Goal: Task Accomplishment & Management: Manage account settings

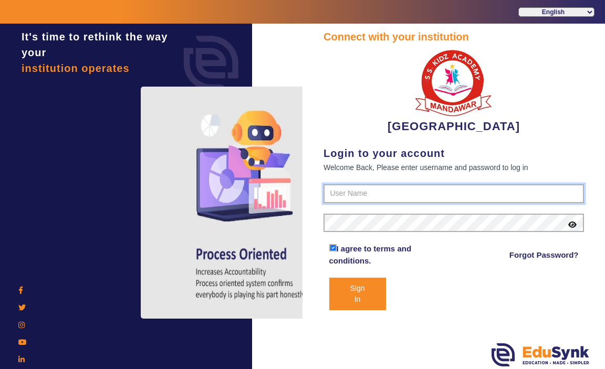
type input "9928895959"
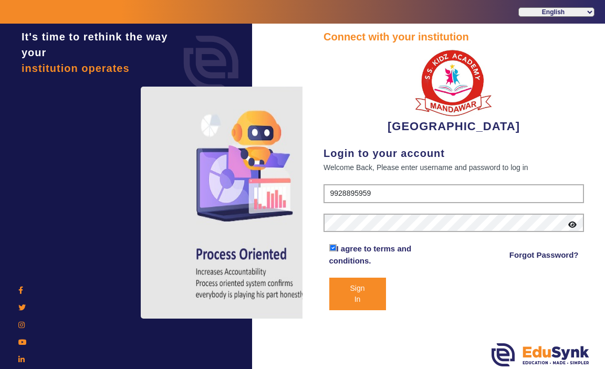
click at [351, 298] on button "Sign In" at bounding box center [357, 294] width 57 height 33
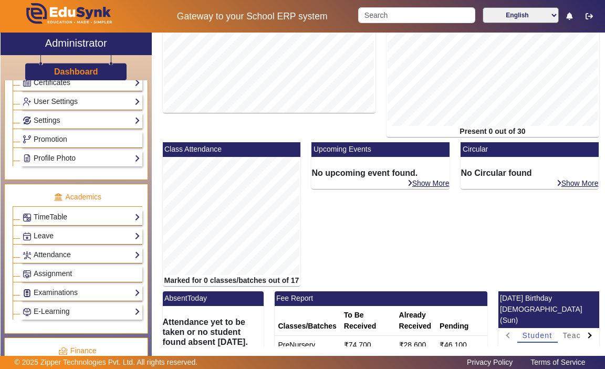
scroll to position [303, 0]
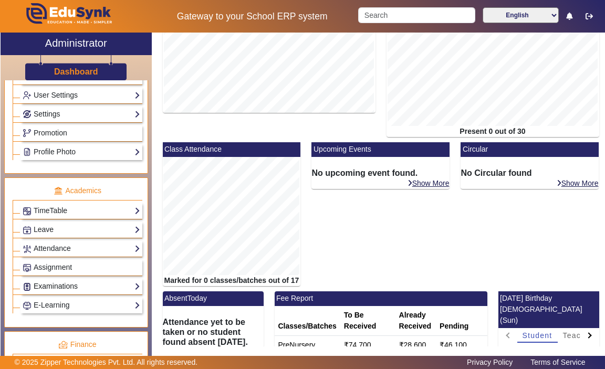
click at [125, 285] on link "Examinations" at bounding box center [82, 286] width 118 height 12
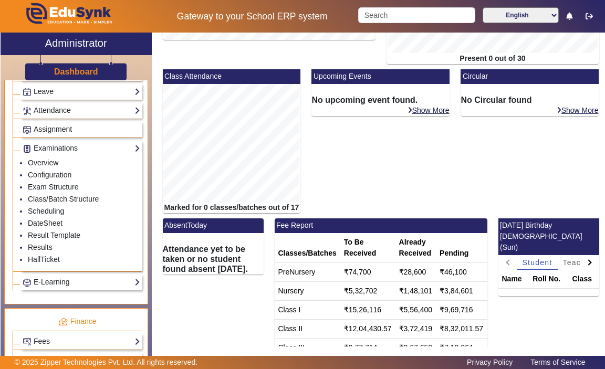
scroll to position [443, 0]
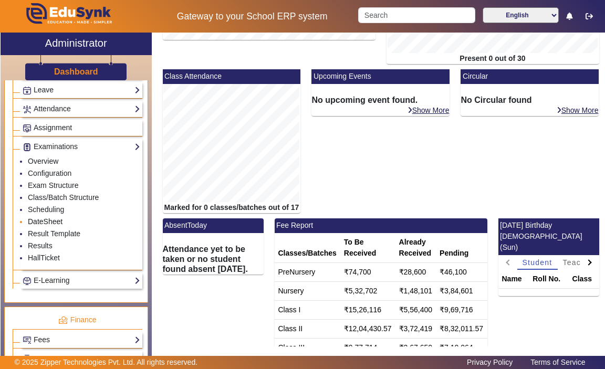
click at [45, 222] on link "DateSheet" at bounding box center [45, 221] width 35 height 8
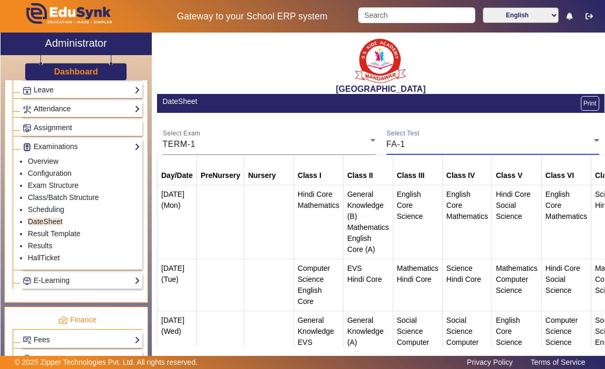
click at [590, 141] on icon at bounding box center [596, 140] width 13 height 13
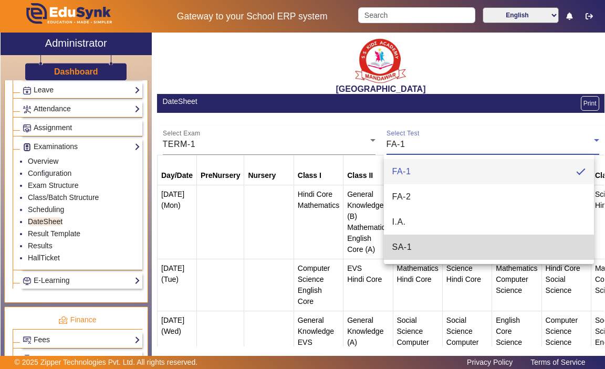
click at [529, 249] on mat-option "SA-1" at bounding box center [489, 247] width 210 height 25
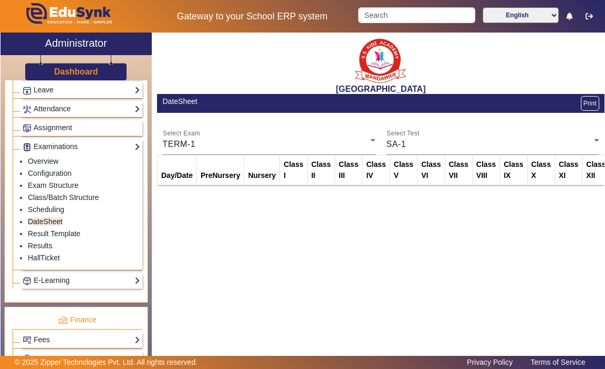
click at [286, 174] on th "Class I" at bounding box center [293, 170] width 27 height 30
click at [38, 208] on link "Scheduling" at bounding box center [46, 209] width 36 height 8
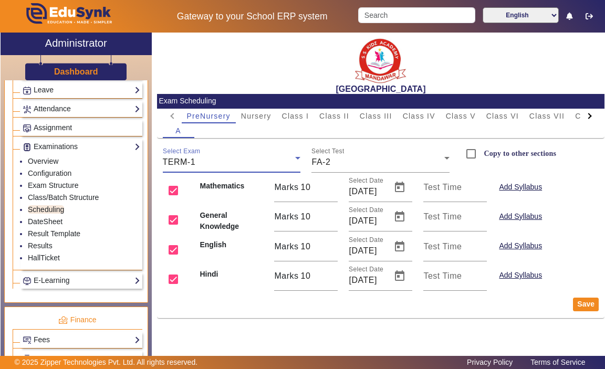
click at [299, 158] on icon at bounding box center [297, 158] width 5 height 3
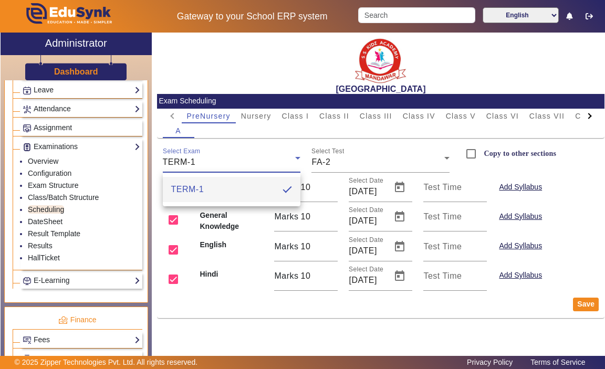
click at [299, 158] on div at bounding box center [302, 184] width 605 height 369
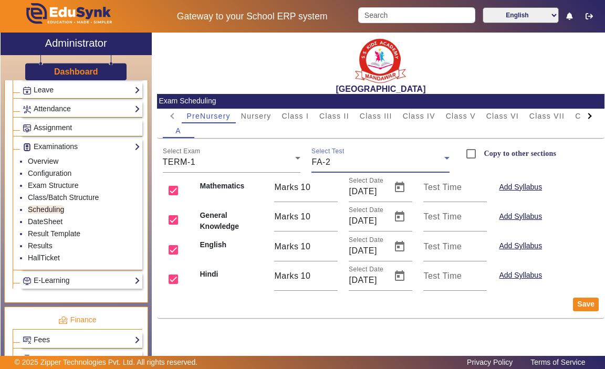
click at [447, 159] on icon at bounding box center [446, 158] width 5 height 3
click at [447, 159] on div at bounding box center [302, 184] width 605 height 369
click at [523, 186] on button "Add Syllabus" at bounding box center [520, 187] width 45 height 13
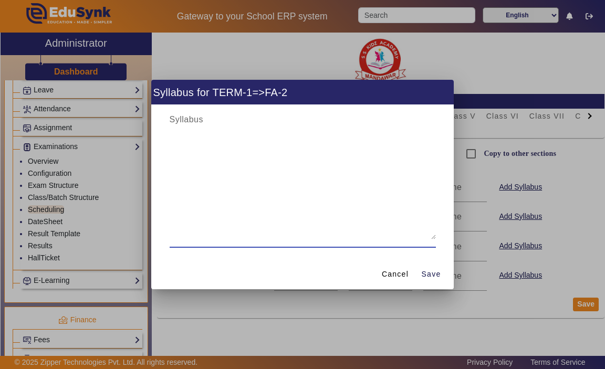
click at [192, 123] on textarea at bounding box center [303, 176] width 266 height 126
click at [396, 273] on span "Cancel" at bounding box center [395, 274] width 27 height 11
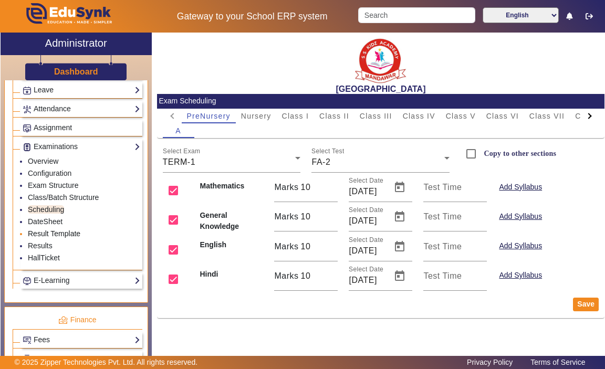
click at [43, 233] on link "Result Template" at bounding box center [54, 233] width 53 height 8
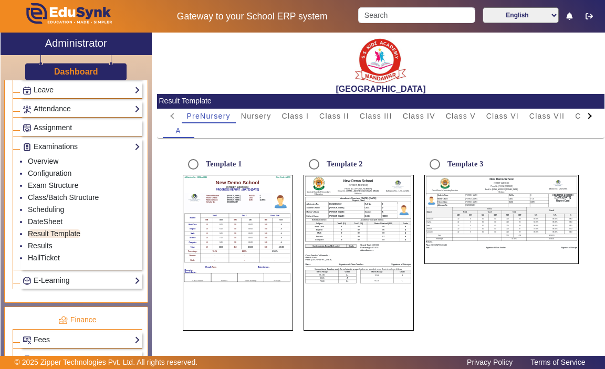
radio input "true"
click at [38, 246] on link "Results" at bounding box center [40, 246] width 25 height 8
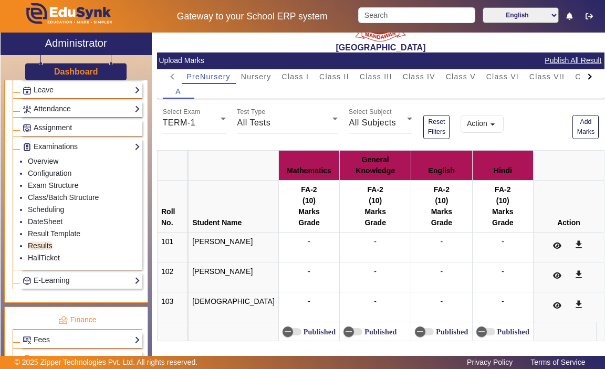
scroll to position [49, 0]
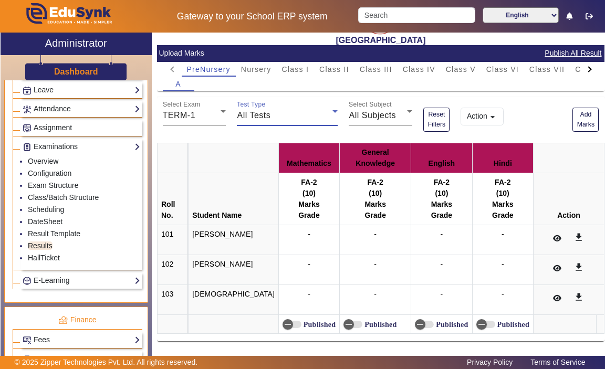
click at [329, 112] on icon at bounding box center [335, 111] width 13 height 13
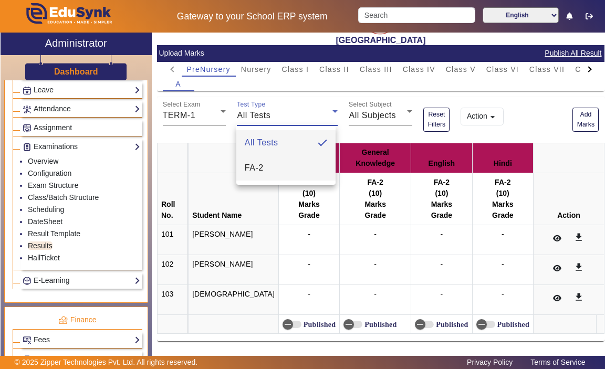
click at [288, 163] on mat-option "FA-2" at bounding box center [286, 167] width 100 height 25
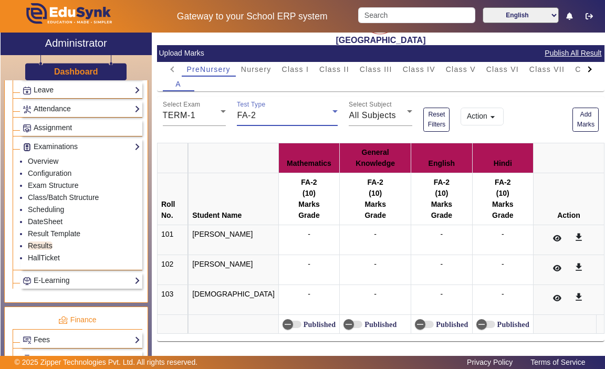
click at [334, 111] on icon at bounding box center [334, 111] width 5 height 3
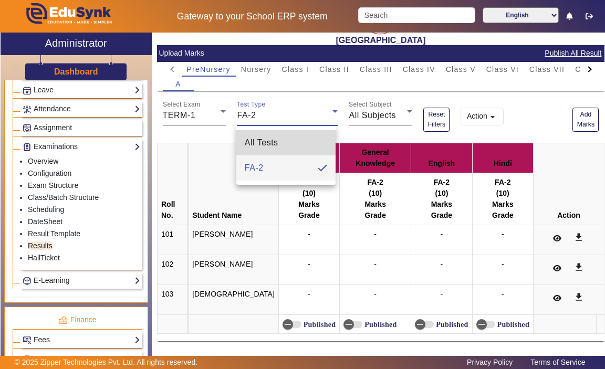
click at [286, 141] on mat-option "All Tests" at bounding box center [286, 142] width 100 height 25
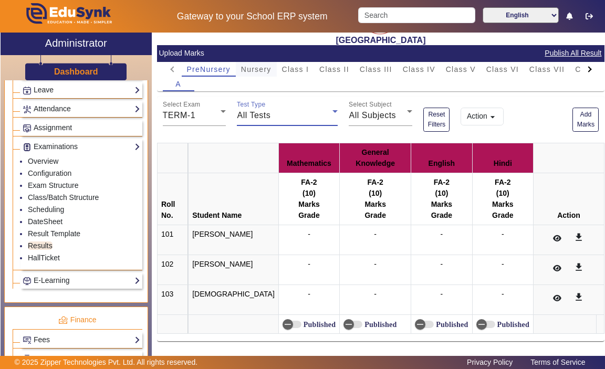
click at [256, 71] on span "Nursery" at bounding box center [256, 69] width 30 height 7
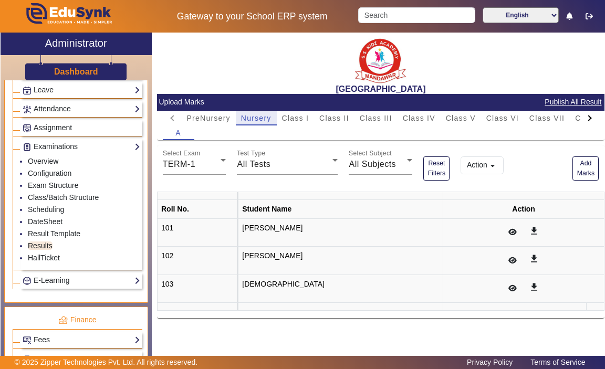
scroll to position [0, 0]
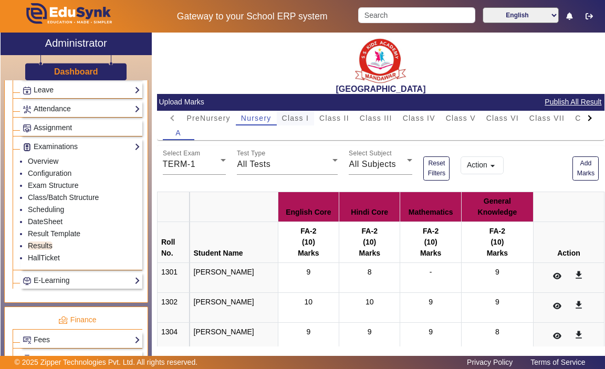
click at [294, 117] on span "Class I" at bounding box center [295, 117] width 27 height 7
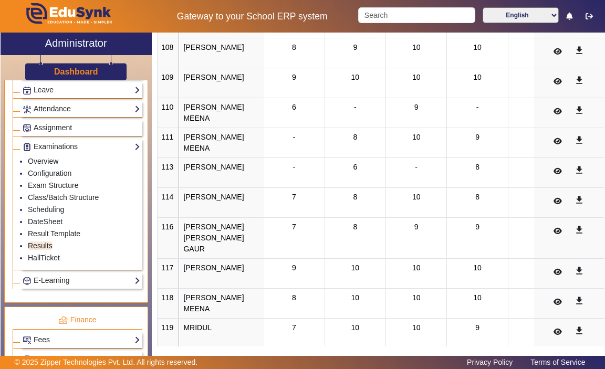
scroll to position [390, 0]
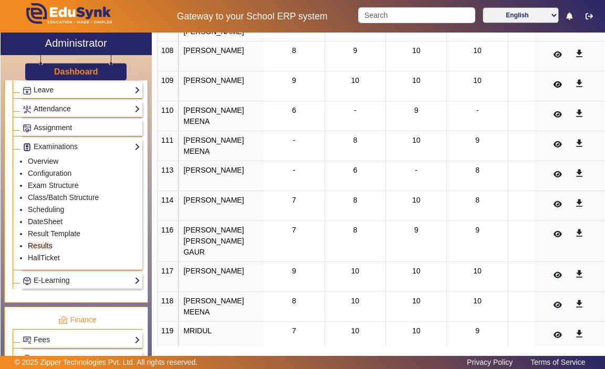
click at [553, 88] on icon at bounding box center [557, 84] width 8 height 7
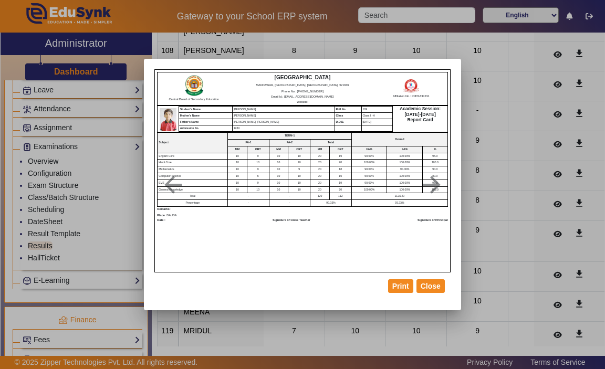
click at [278, 149] on th "MM" at bounding box center [278, 149] width 19 height 7
click at [291, 191] on td "10" at bounding box center [299, 189] width 22 height 7
click at [278, 243] on div "Central Board of Secondary Education [GEOGRAPHIC_DATA] Phone No.: [PHONE_NUMBER…" at bounding box center [302, 171] width 295 height 202
click at [401, 292] on button "Print" at bounding box center [400, 286] width 25 height 14
click at [428, 287] on button "Close" at bounding box center [430, 286] width 28 height 14
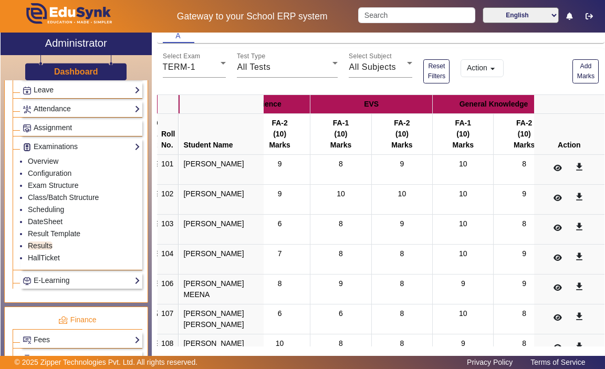
scroll to position [0, 0]
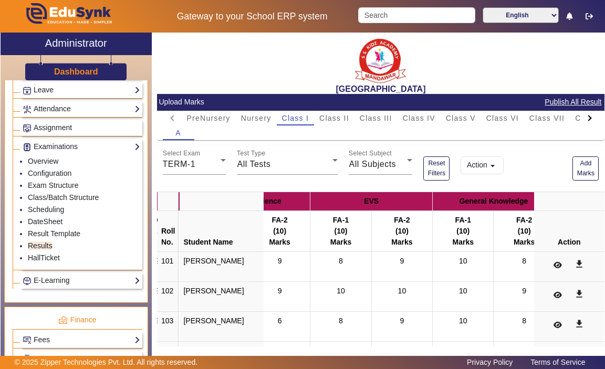
click at [495, 167] on mat-icon "arrow_drop_down" at bounding box center [492, 166] width 11 height 11
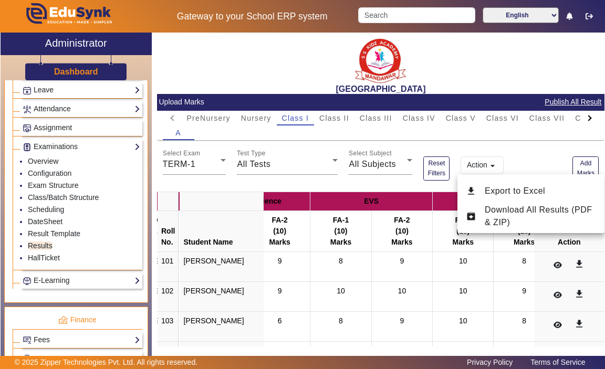
click at [543, 155] on div at bounding box center [302, 184] width 605 height 369
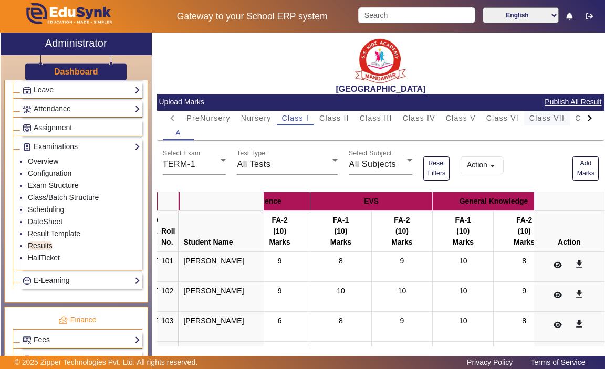
click at [549, 120] on span "Class VII" at bounding box center [546, 117] width 35 height 7
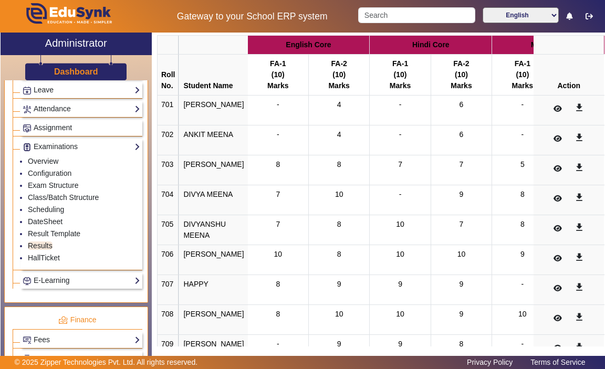
scroll to position [162, 0]
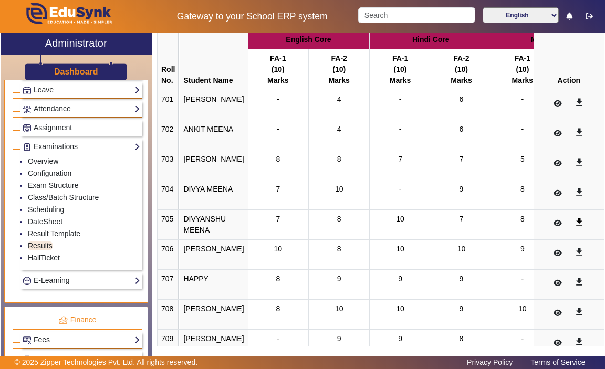
click at [574, 221] on mat-icon "get_app" at bounding box center [579, 222] width 11 height 11
click at [553, 224] on icon at bounding box center [557, 222] width 8 height 7
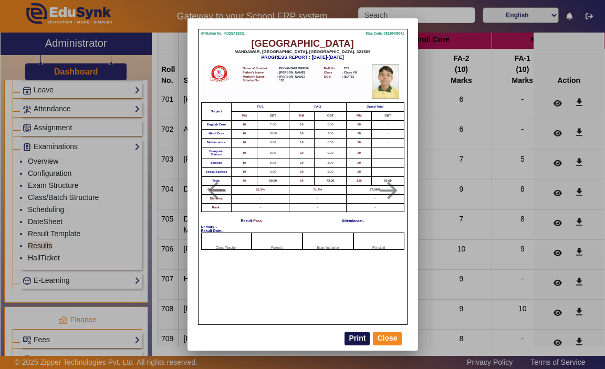
click at [356, 338] on button "Print" at bounding box center [356, 339] width 25 height 14
click at [393, 340] on button "Close" at bounding box center [387, 339] width 28 height 14
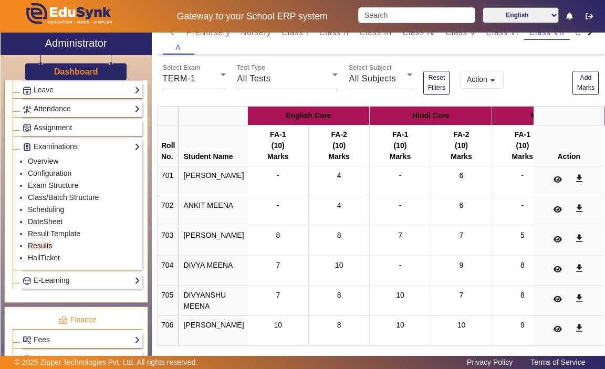
scroll to position [0, 0]
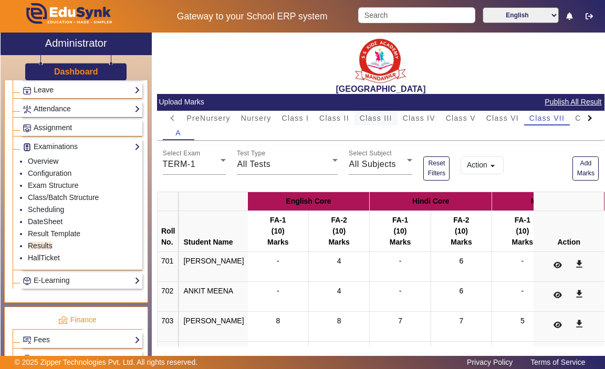
click at [384, 116] on span "Class III" at bounding box center [376, 117] width 33 height 7
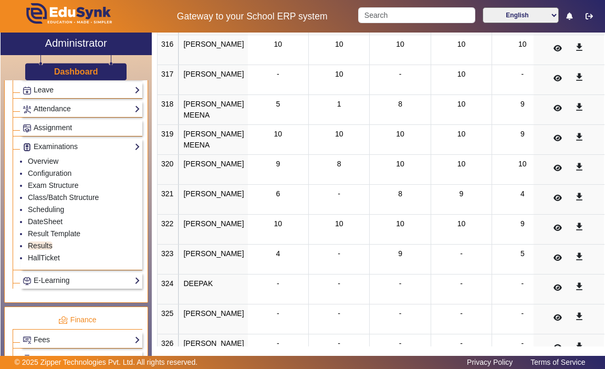
scroll to position [664, 0]
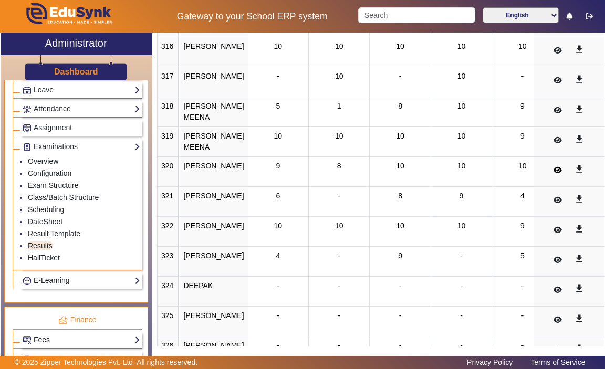
click at [553, 174] on icon at bounding box center [557, 169] width 8 height 7
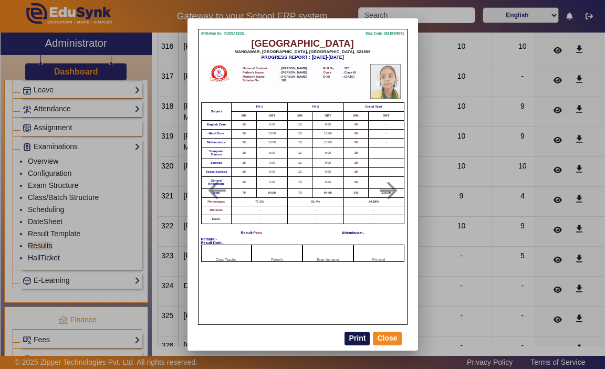
click at [360, 340] on button "Print" at bounding box center [356, 339] width 25 height 14
click at [386, 336] on button "Close" at bounding box center [387, 339] width 28 height 14
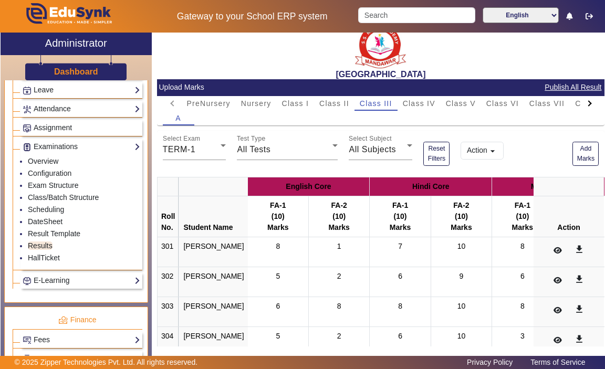
scroll to position [0, 0]
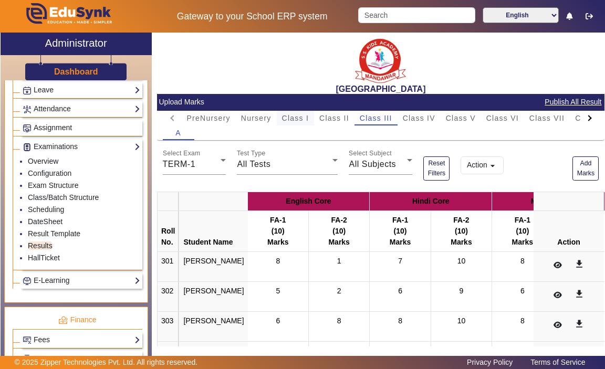
click at [287, 117] on span "Class I" at bounding box center [295, 117] width 27 height 7
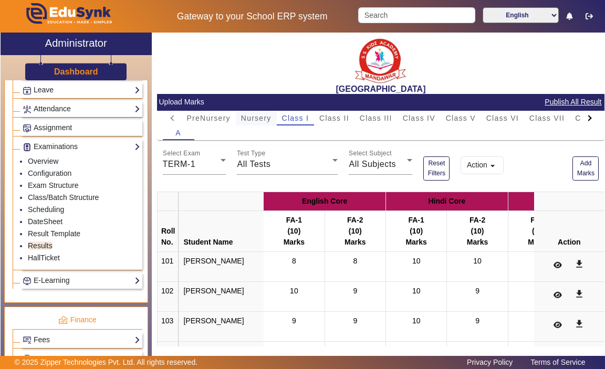
click at [256, 114] on span "Nursery" at bounding box center [256, 117] width 30 height 7
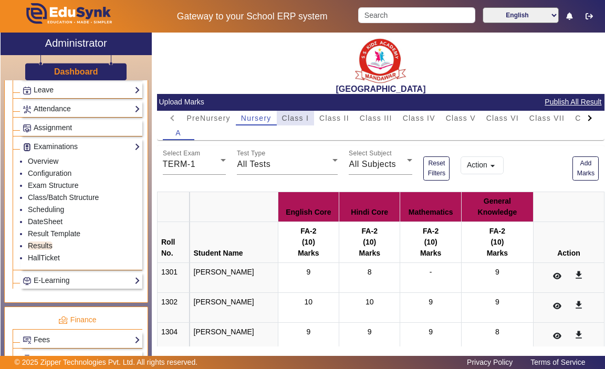
click at [295, 119] on span "Class I" at bounding box center [295, 117] width 27 height 7
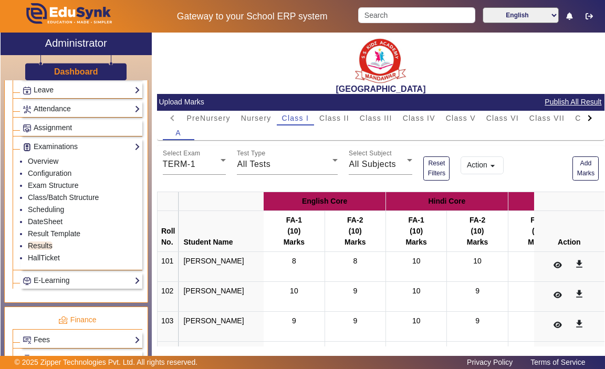
click at [584, 121] on div at bounding box center [589, 118] width 19 height 15
click at [556, 118] on span "U.K.G." at bounding box center [569, 117] width 26 height 7
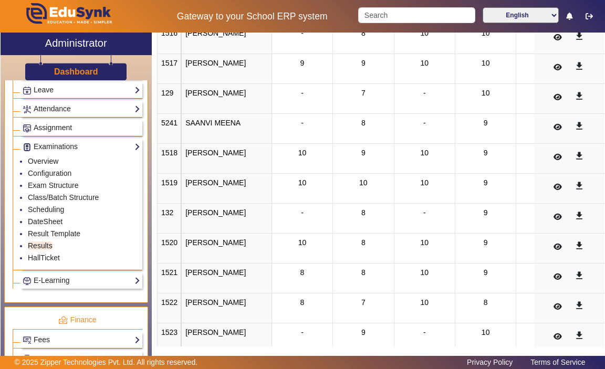
scroll to position [714, 0]
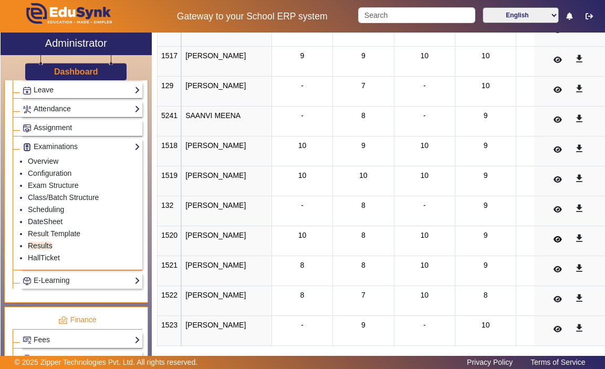
click at [553, 243] on icon at bounding box center [557, 239] width 8 height 7
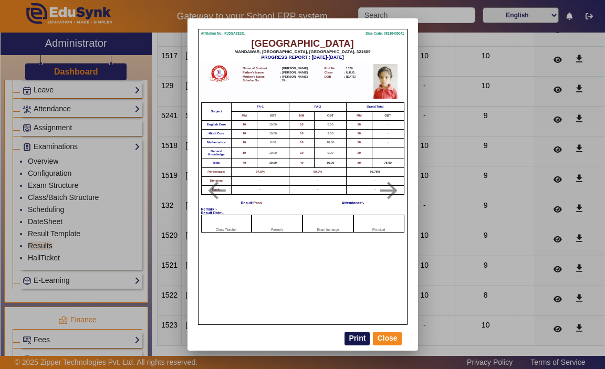
click at [359, 340] on button "Print" at bounding box center [356, 339] width 25 height 14
click at [395, 337] on button "Close" at bounding box center [387, 339] width 28 height 14
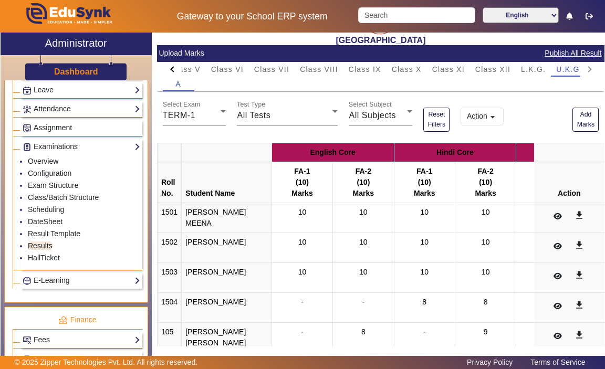
scroll to position [23, 0]
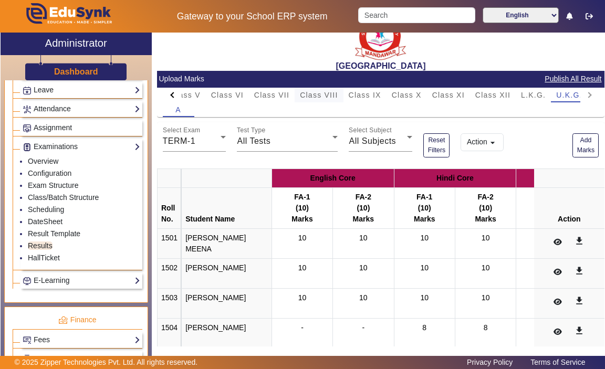
click at [311, 93] on span "Class VIII" at bounding box center [319, 94] width 38 height 7
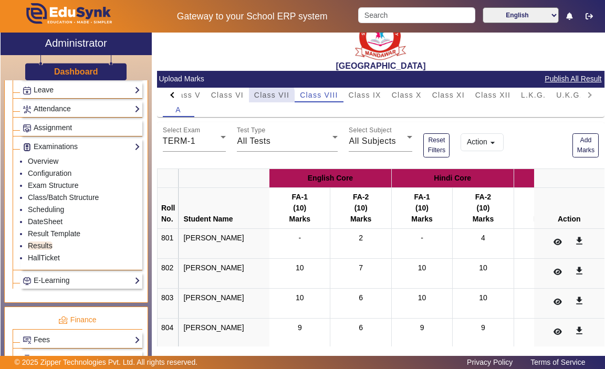
click at [265, 96] on span "Class VII" at bounding box center [271, 94] width 35 height 7
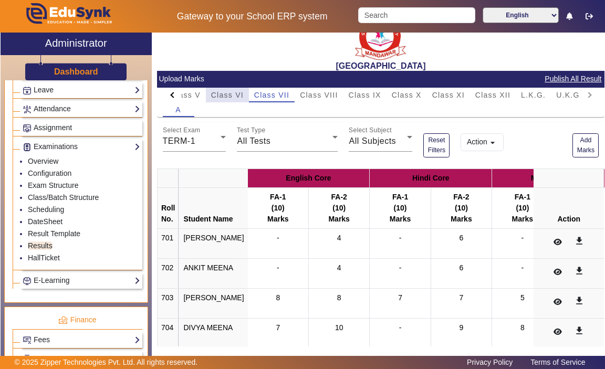
click at [226, 93] on span "Class VI" at bounding box center [227, 94] width 33 height 7
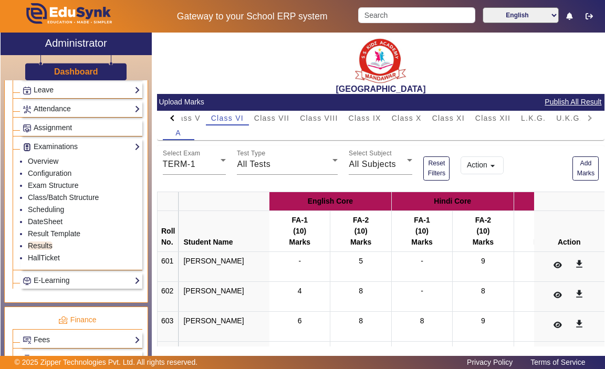
scroll to position [45, 0]
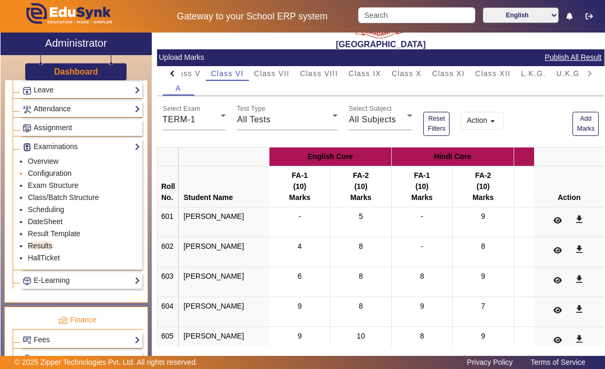
click at [53, 173] on link "Configuration" at bounding box center [50, 173] width 44 height 8
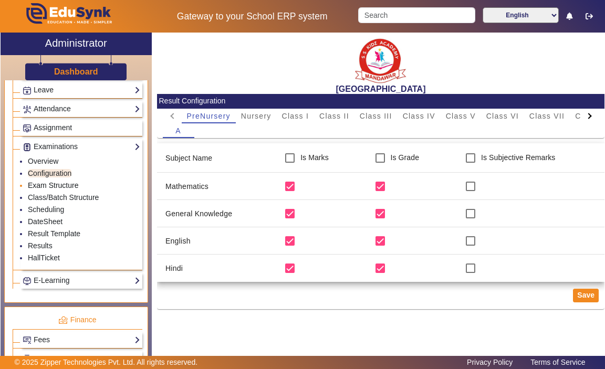
click at [61, 186] on link "Exam Structure" at bounding box center [53, 185] width 50 height 8
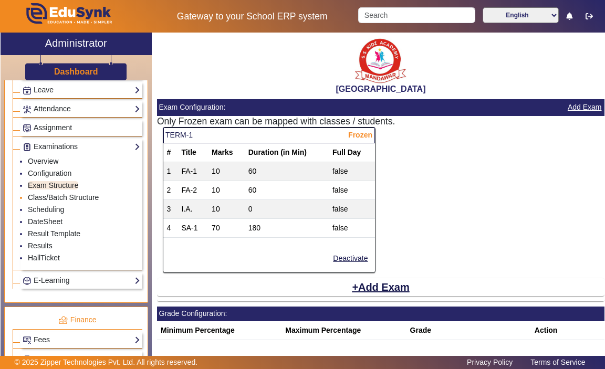
click at [48, 198] on link "Class/Batch Structure" at bounding box center [63, 197] width 71 height 8
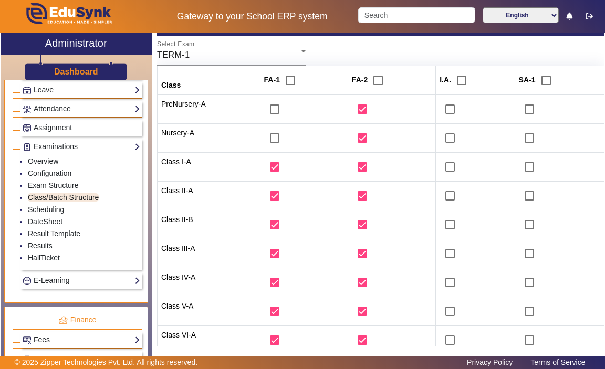
scroll to position [80, 0]
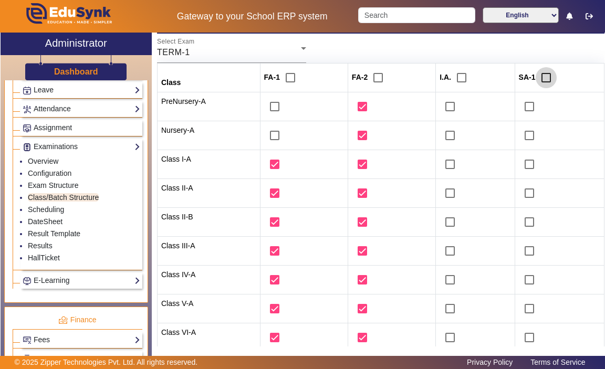
click at [540, 79] on input "checkbox" at bounding box center [546, 77] width 21 height 21
checkbox input "true"
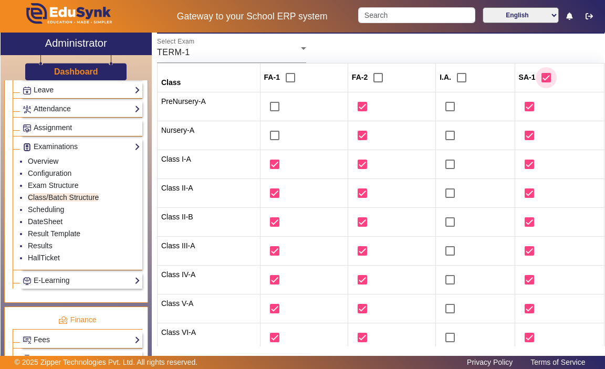
checkbox input "true"
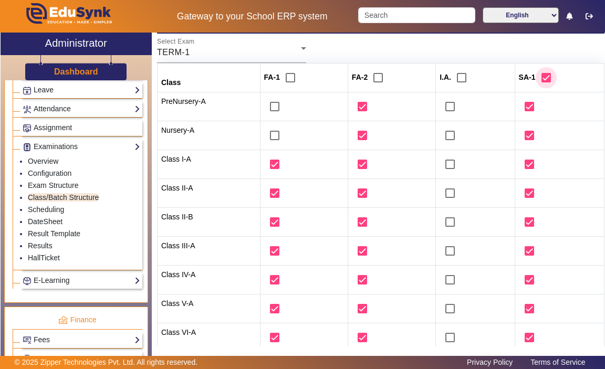
checkbox input "true"
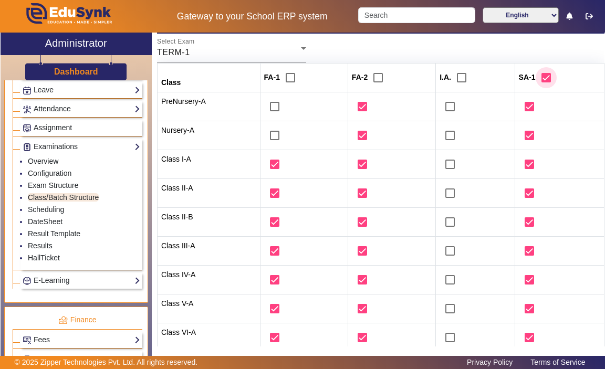
checkbox input "true"
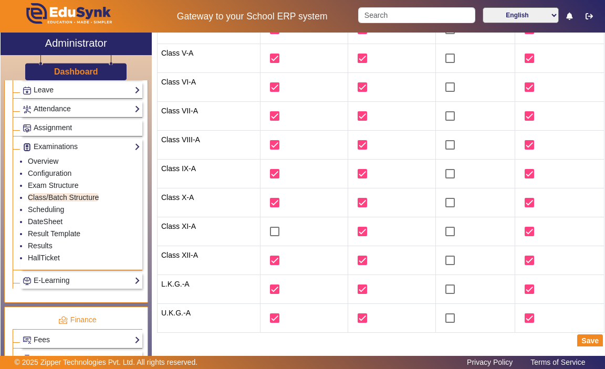
scroll to position [334, 0]
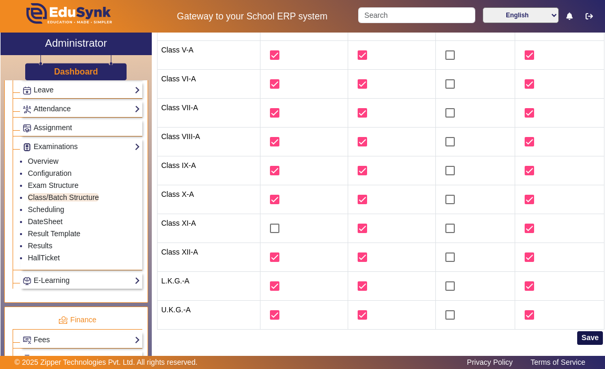
click at [583, 340] on button "Save" at bounding box center [590, 338] width 26 height 14
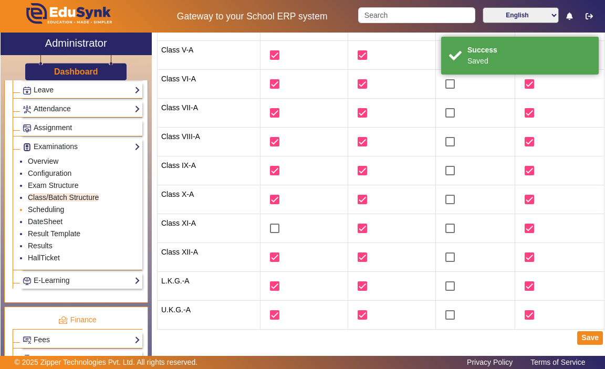
click at [47, 206] on link "Scheduling" at bounding box center [46, 209] width 36 height 8
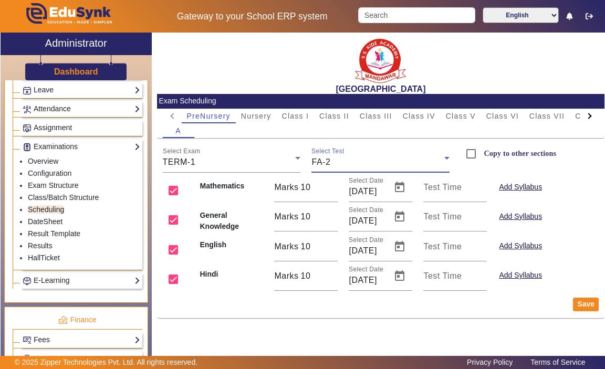
click at [446, 161] on icon at bounding box center [447, 158] width 13 height 13
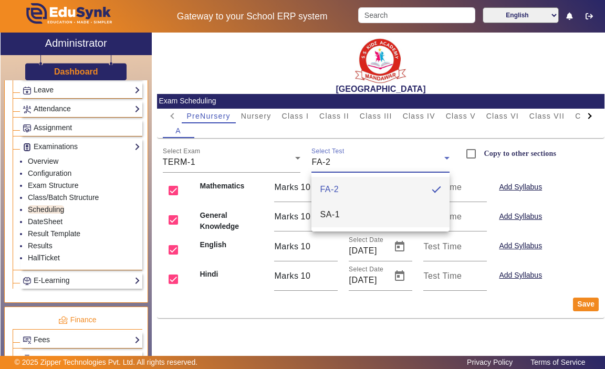
click at [395, 214] on mat-option "SA-1" at bounding box center [380, 214] width 138 height 25
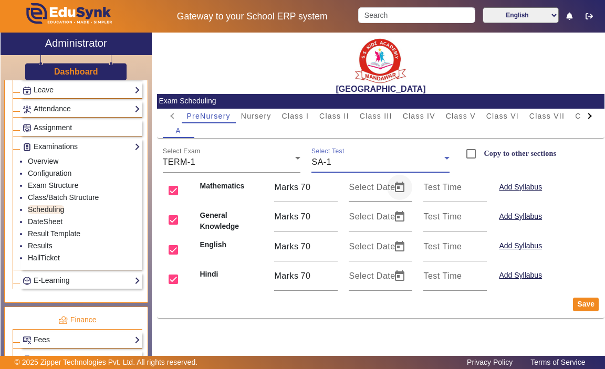
click at [396, 188] on span "Open calendar" at bounding box center [399, 187] width 25 height 25
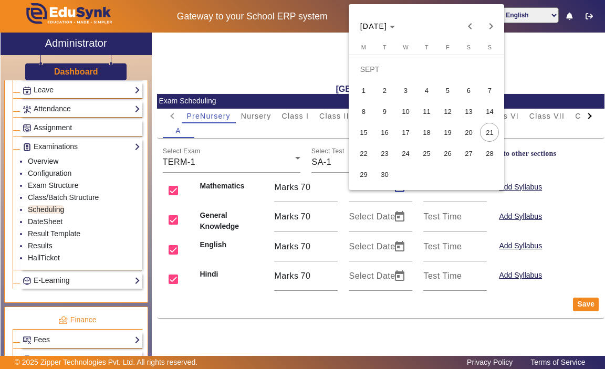
click at [521, 71] on div at bounding box center [302, 184] width 605 height 369
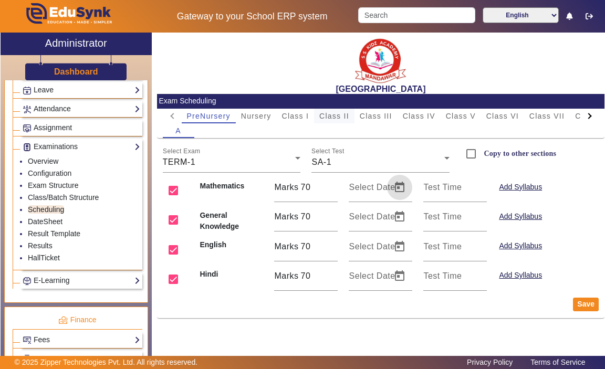
click at [332, 116] on span "Class II" at bounding box center [334, 115] width 30 height 7
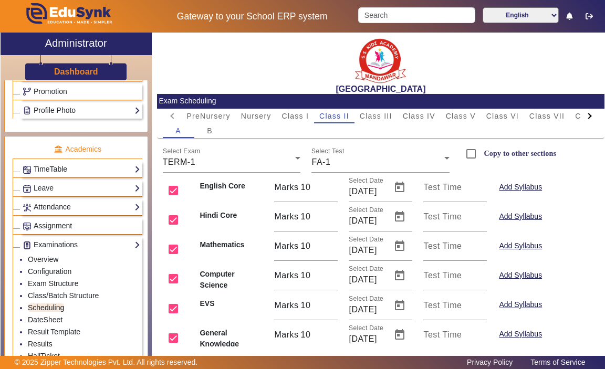
scroll to position [341, 0]
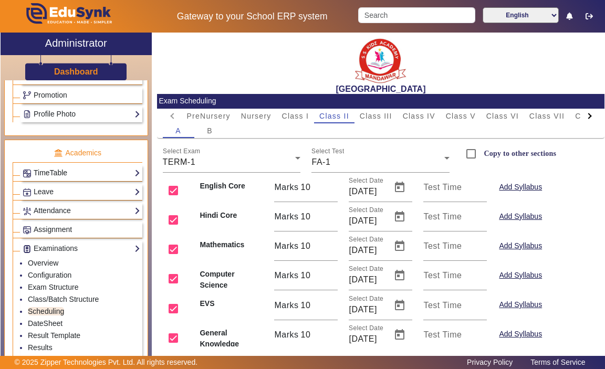
click at [128, 173] on link "TimeTable" at bounding box center [82, 173] width 118 height 12
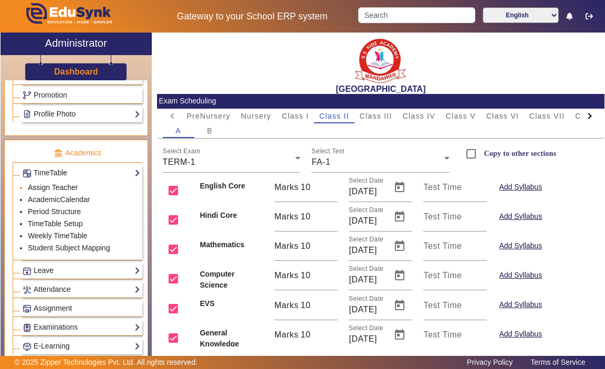
click at [59, 185] on link "Assign Teacher" at bounding box center [53, 187] width 50 height 8
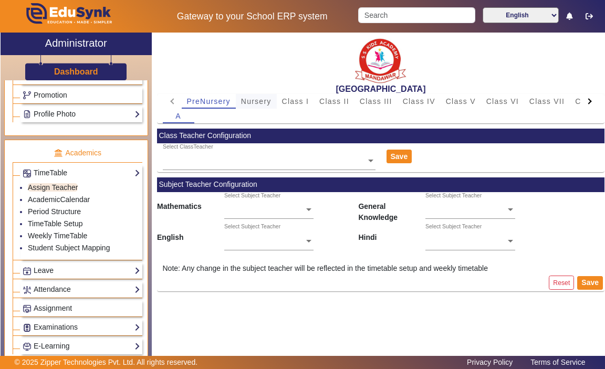
click at [255, 104] on span "Nursery" at bounding box center [256, 101] width 30 height 7
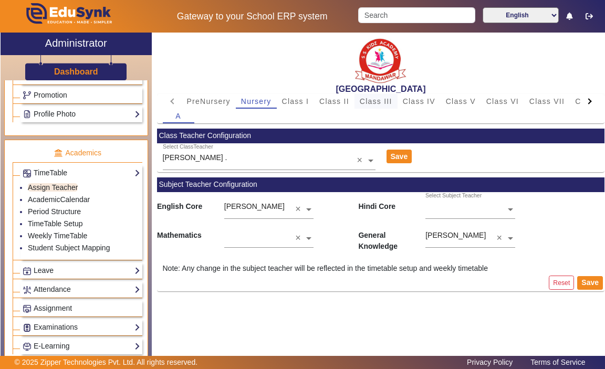
click at [377, 98] on span "Class III" at bounding box center [376, 101] width 33 height 7
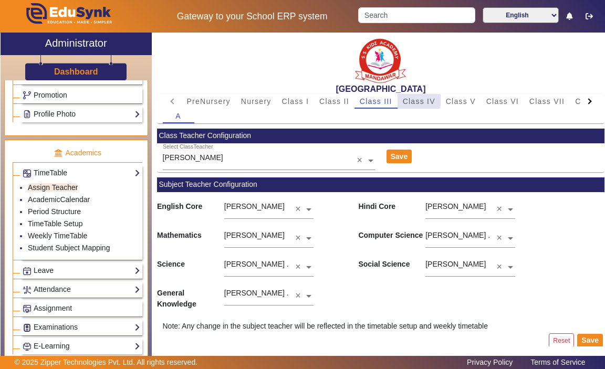
click at [413, 100] on span "Class IV" at bounding box center [419, 101] width 33 height 7
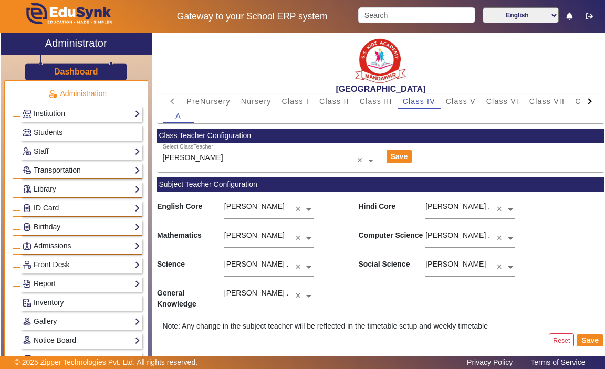
scroll to position [14, 0]
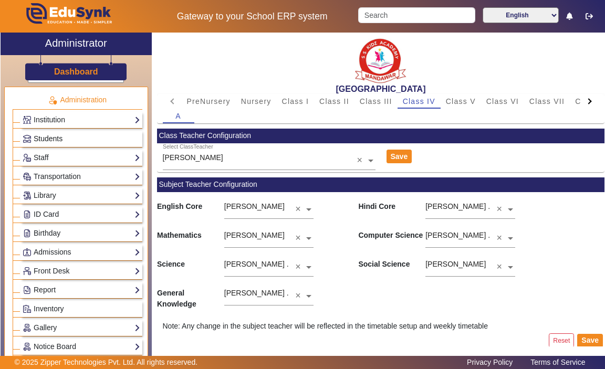
click at [48, 140] on span "Students" at bounding box center [48, 138] width 29 height 8
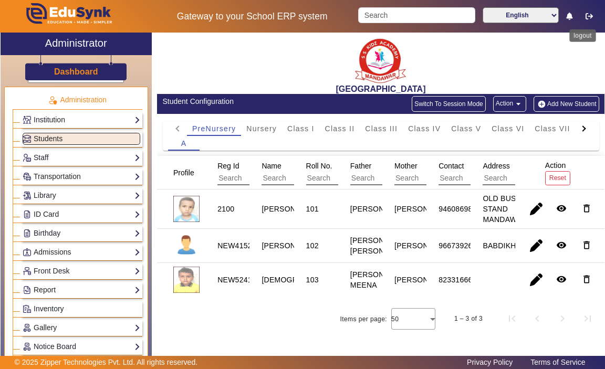
click at [591, 14] on icon "button" at bounding box center [588, 16] width 7 height 7
